Goal: Find specific page/section: Find specific page/section

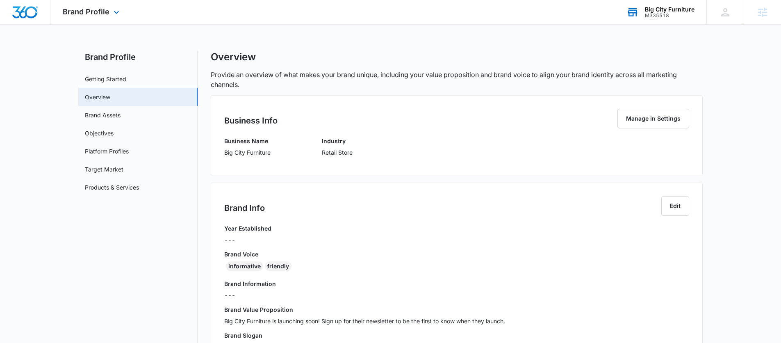
click at [659, 15] on div "M335518" at bounding box center [670, 16] width 50 height 6
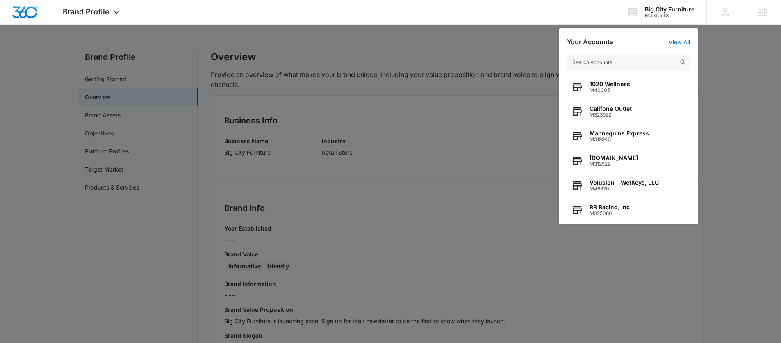
click at [379, 43] on div at bounding box center [390, 171] width 781 height 343
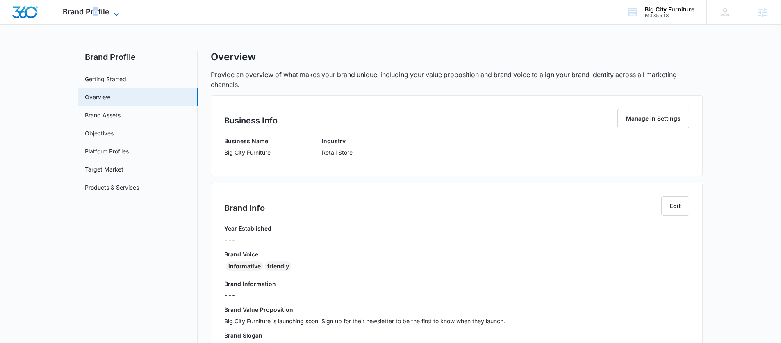
click at [94, 14] on span "Brand Profile" at bounding box center [86, 11] width 47 height 9
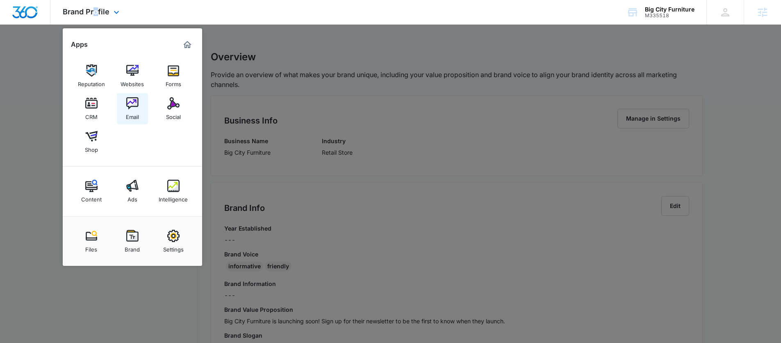
click at [127, 103] on img at bounding box center [132, 103] width 12 height 12
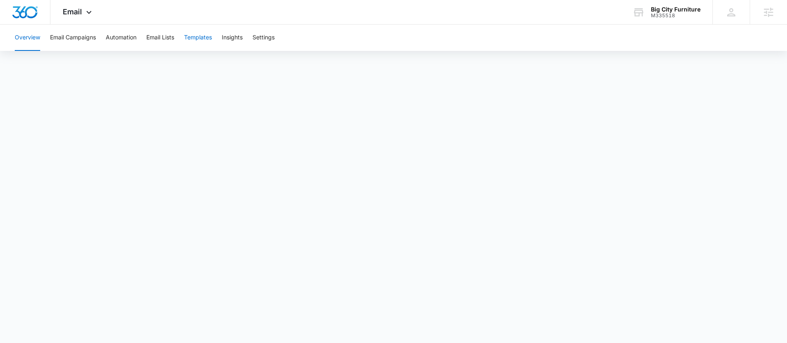
click at [205, 40] on button "Templates" at bounding box center [198, 38] width 28 height 26
click at [68, 10] on span "Email" at bounding box center [72, 11] width 19 height 9
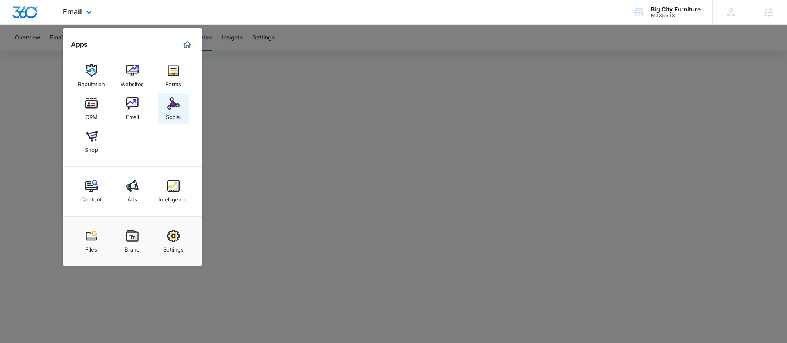
click at [179, 106] on img at bounding box center [173, 103] width 12 height 12
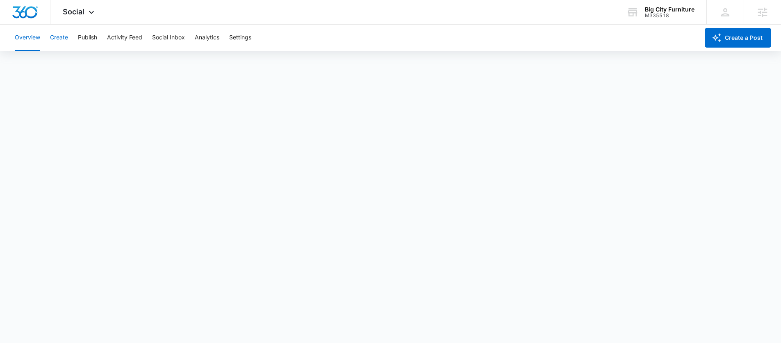
click at [65, 39] on button "Create" at bounding box center [59, 38] width 18 height 26
click at [81, 61] on button "Approvals" at bounding box center [79, 62] width 27 height 23
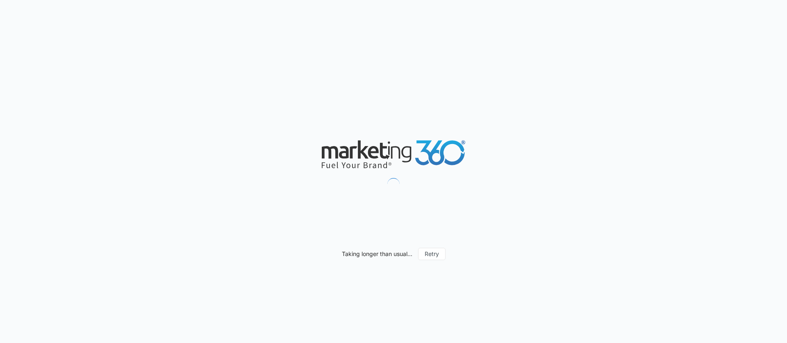
click at [623, 118] on div "Taking longer than usual... Retry" at bounding box center [393, 171] width 787 height 343
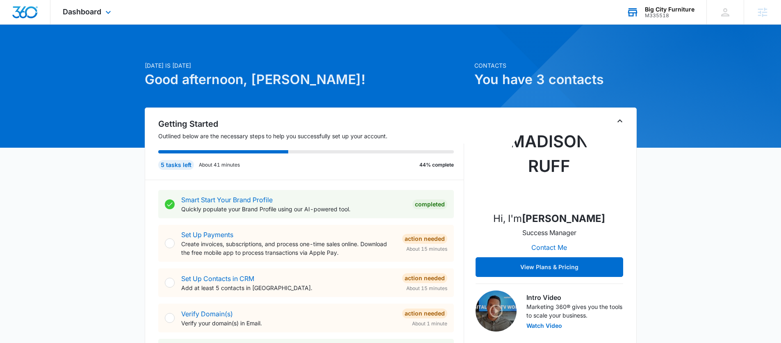
click at [677, 8] on div "Big City Furniture" at bounding box center [670, 9] width 50 height 7
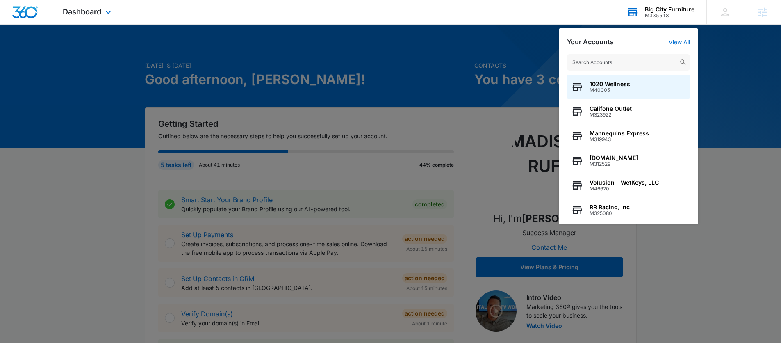
click at [622, 56] on input "text" at bounding box center [628, 62] width 123 height 16
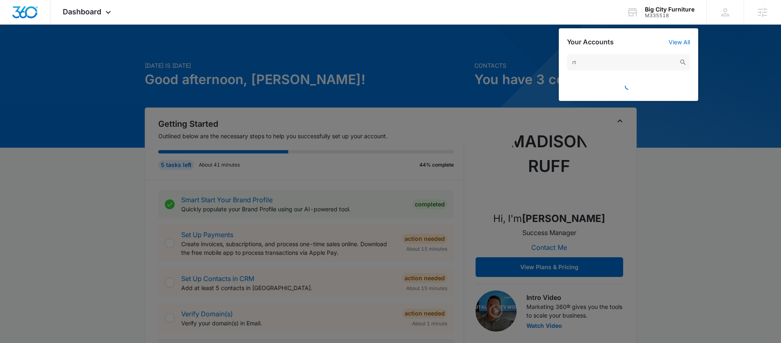
type input "r"
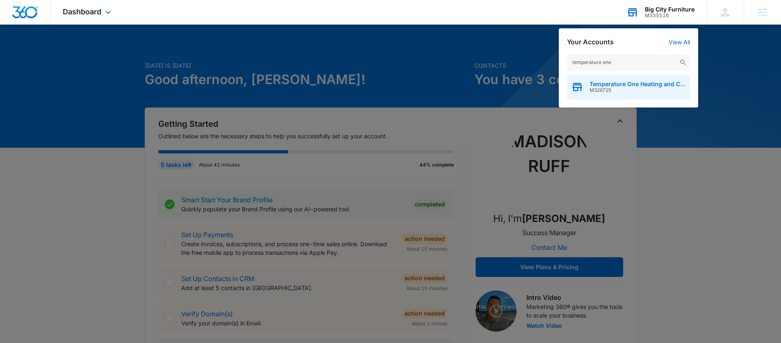
type input "temperature one"
click at [627, 88] on span "M326725" at bounding box center [637, 90] width 96 height 6
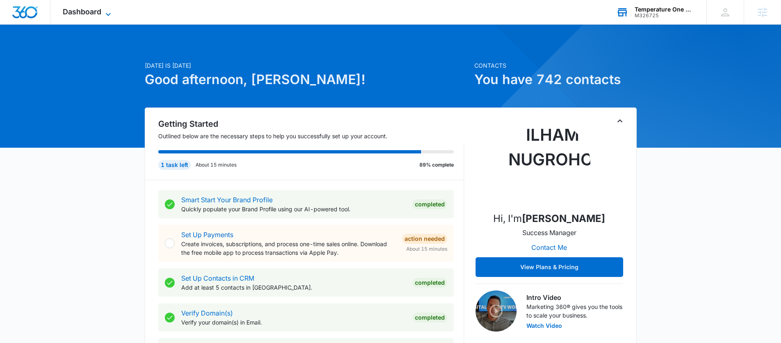
click at [69, 11] on span "Dashboard" at bounding box center [82, 11] width 39 height 9
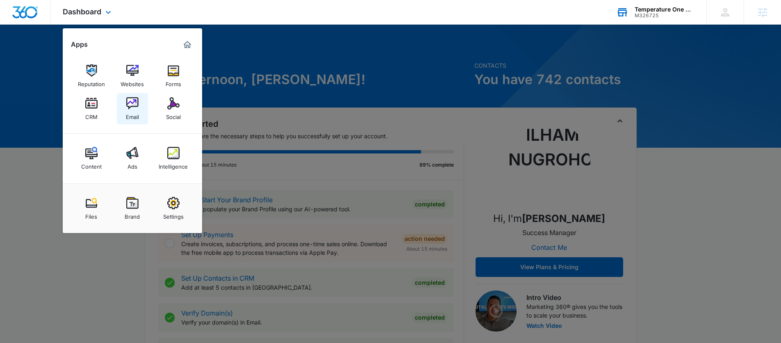
click at [132, 103] on img at bounding box center [132, 103] width 12 height 12
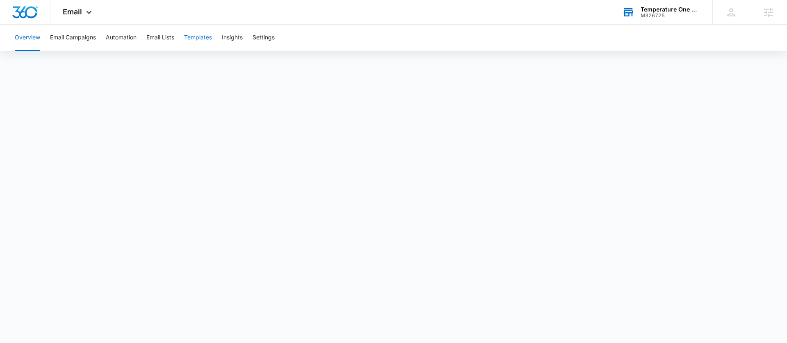
click at [203, 36] on button "Templates" at bounding box center [198, 38] width 28 height 26
click at [72, 12] on span "Email" at bounding box center [72, 11] width 19 height 9
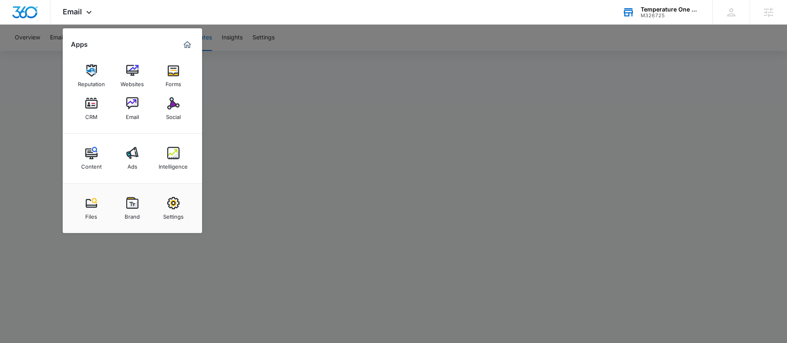
click at [25, 42] on div at bounding box center [393, 171] width 787 height 343
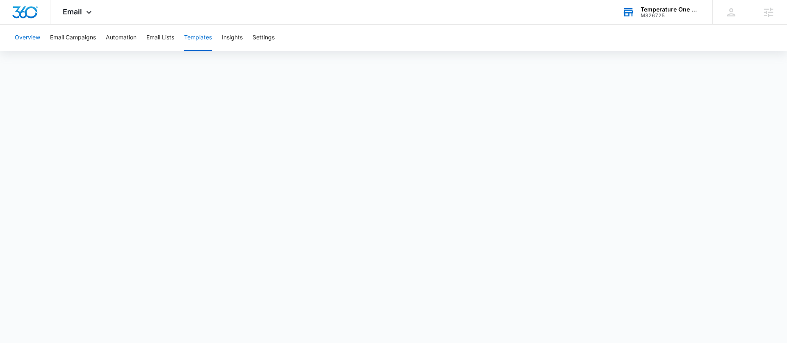
click at [26, 38] on button "Overview" at bounding box center [27, 38] width 25 height 26
click at [203, 36] on button "Templates" at bounding box center [198, 38] width 28 height 26
click at [74, 6] on div "Email Apps Reputation Websites Forms CRM Email Social Content Ads Intelligence …" at bounding box center [78, 12] width 56 height 24
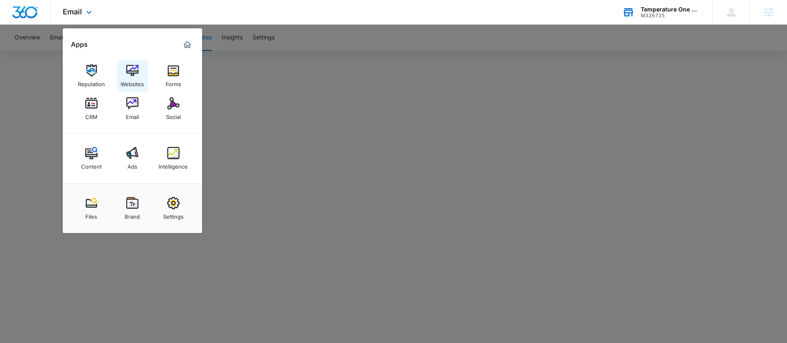
click at [134, 70] on img at bounding box center [132, 70] width 12 height 12
